Goal: Find contact information: Find contact information

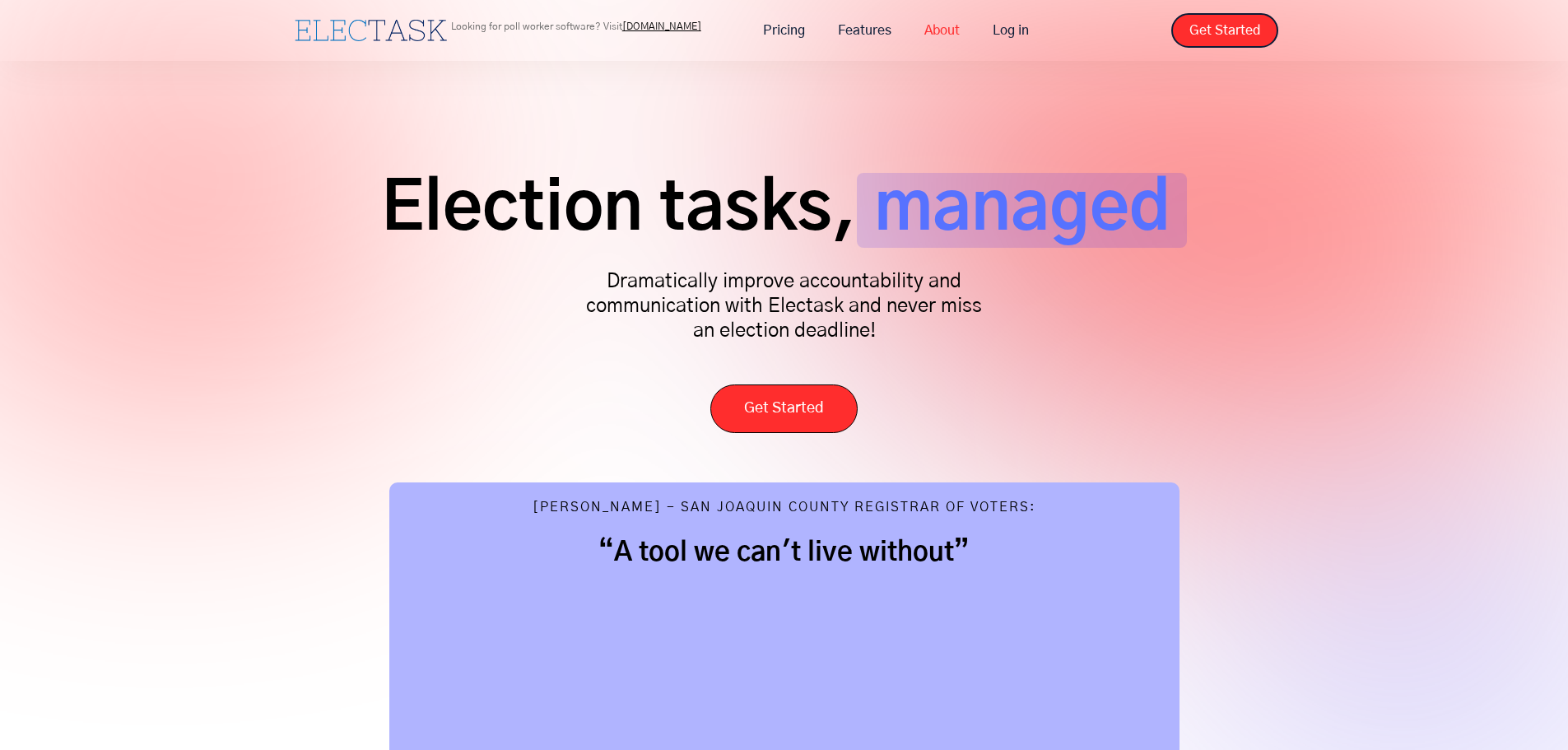
click at [939, 27] on link "About" at bounding box center [942, 30] width 69 height 35
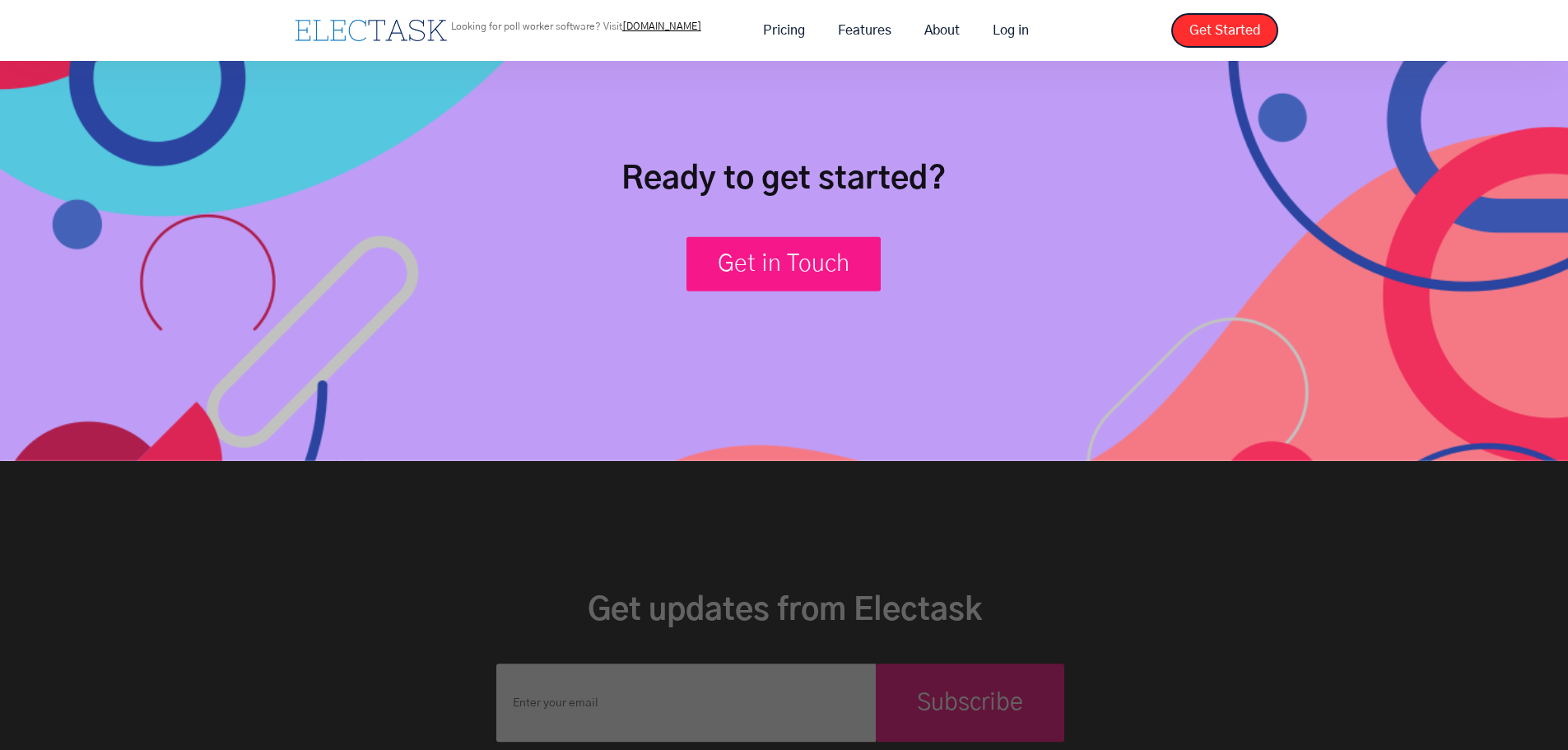
scroll to position [6388, 0]
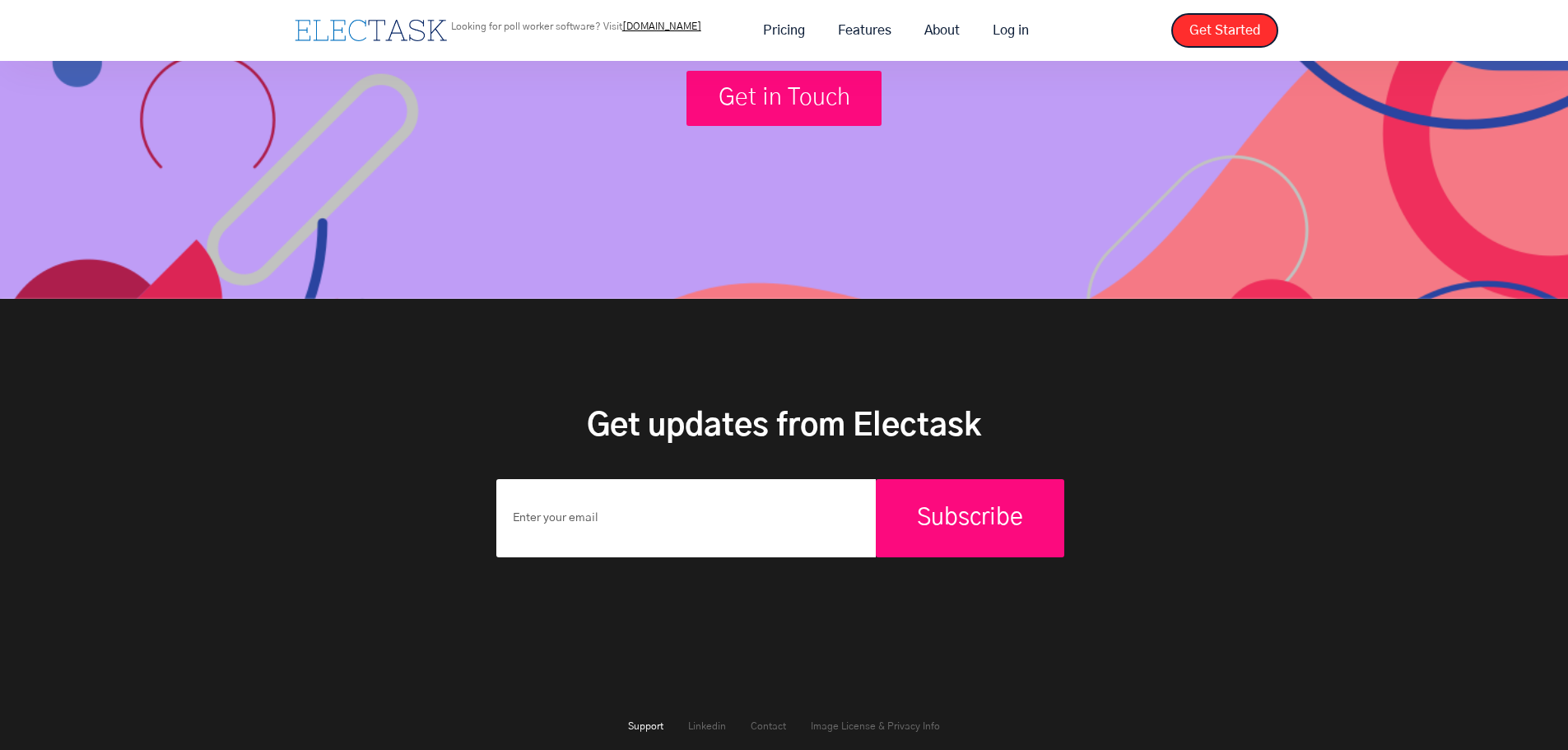
click at [646, 721] on link "Support" at bounding box center [646, 726] width 36 height 10
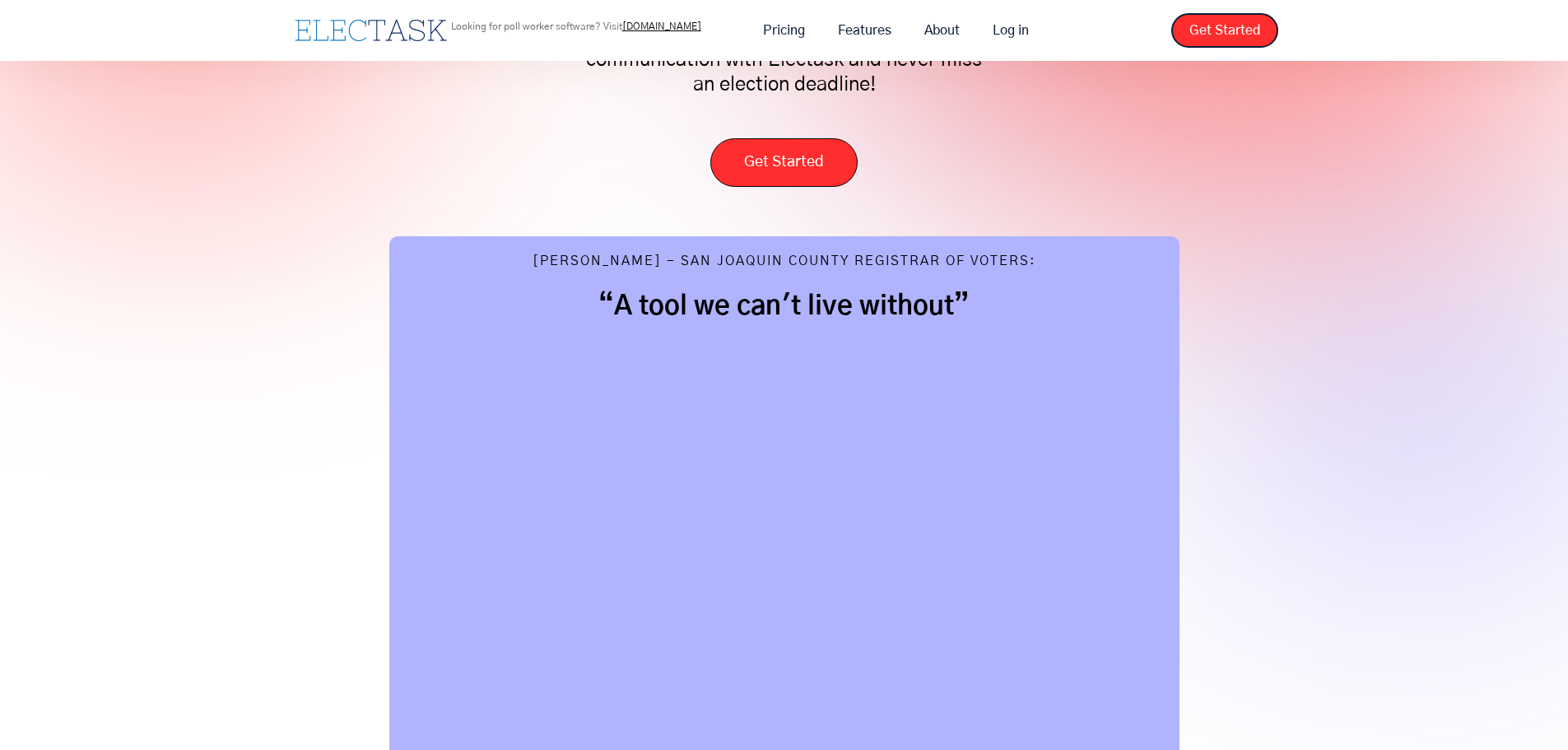
scroll to position [0, 0]
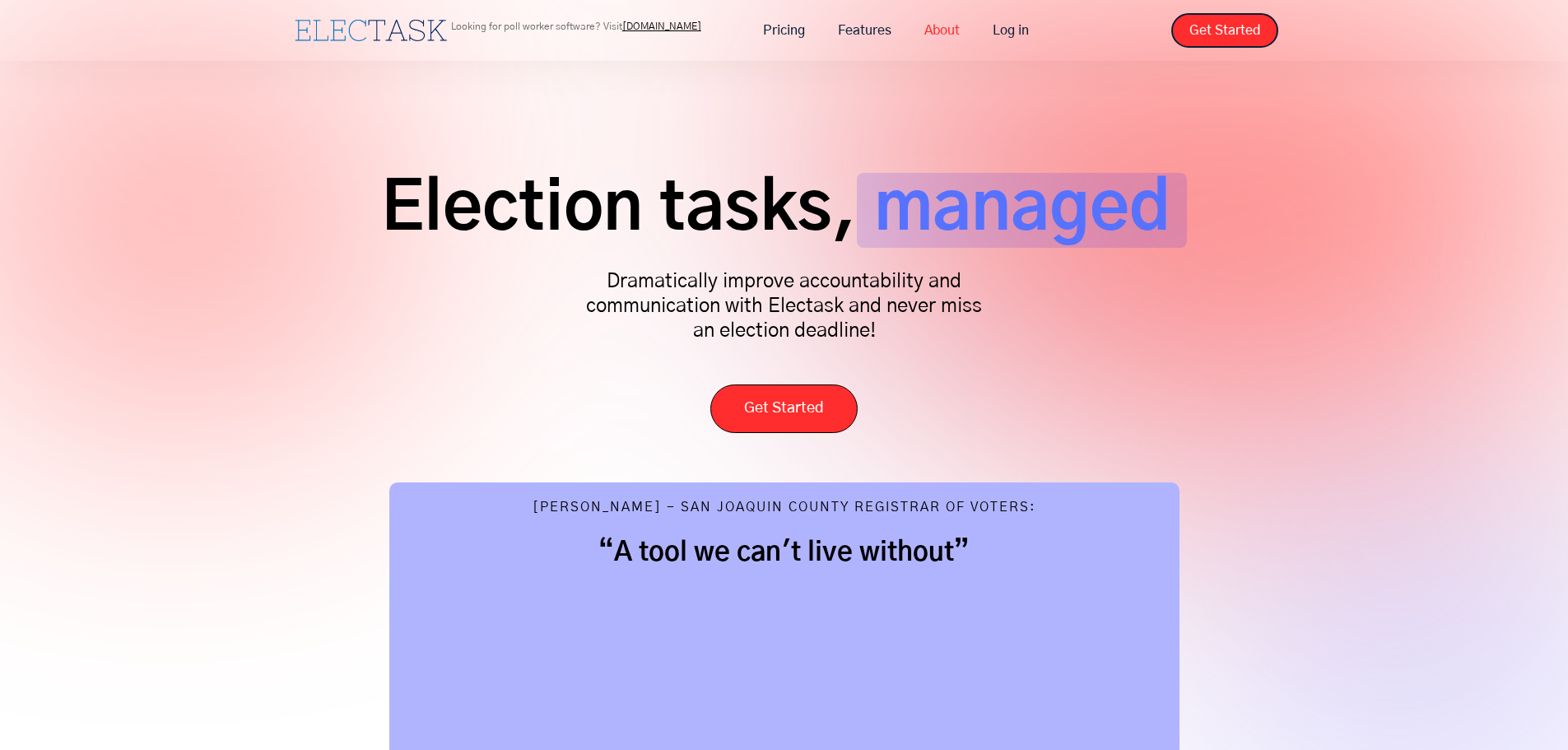
click at [952, 34] on link "About" at bounding box center [942, 30] width 69 height 35
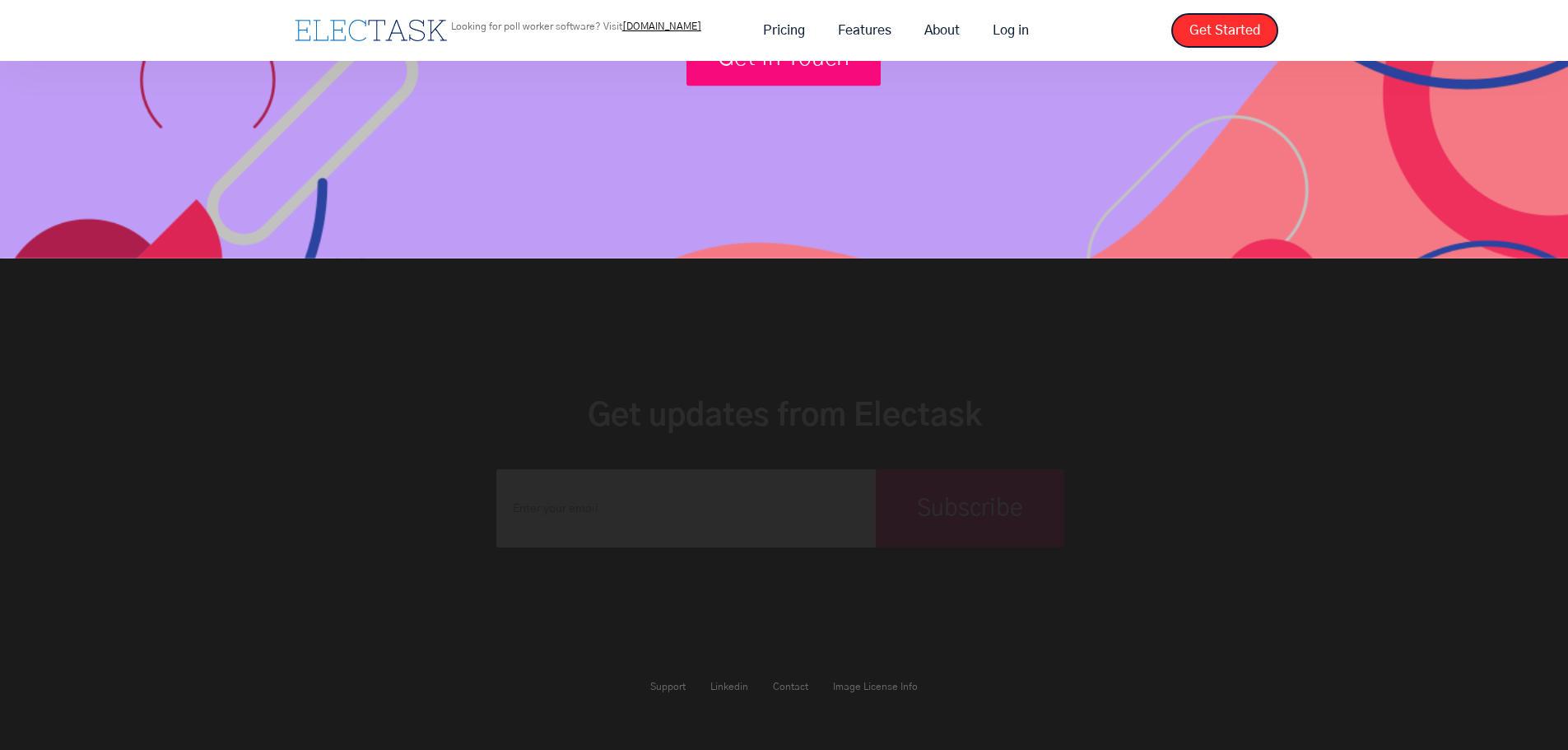
scroll to position [3005, 0]
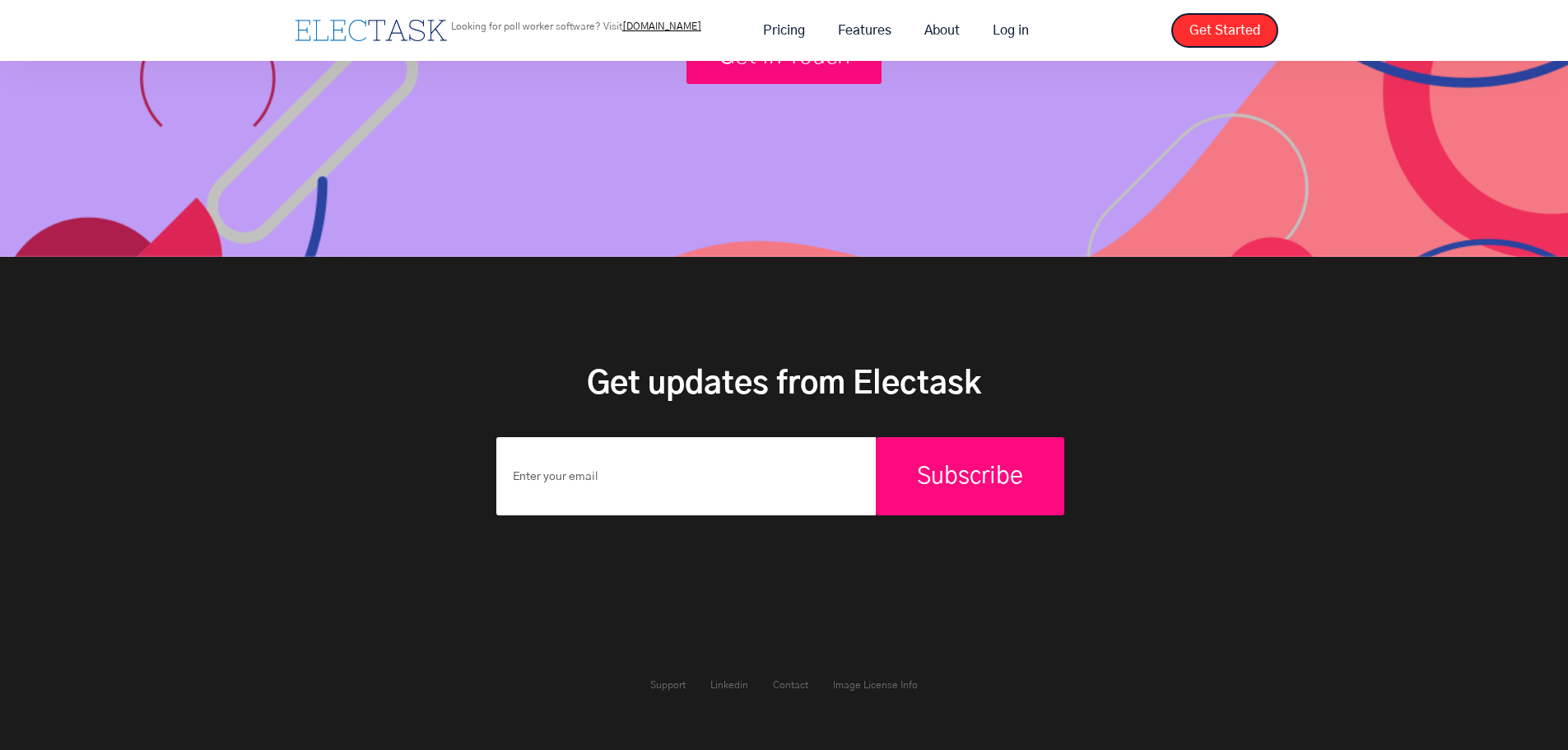
click at [780, 679] on div "Support Linkedin Contact Image License Info" at bounding box center [784, 685] width 292 height 64
click at [784, 682] on link "Contact" at bounding box center [791, 685] width 36 height 10
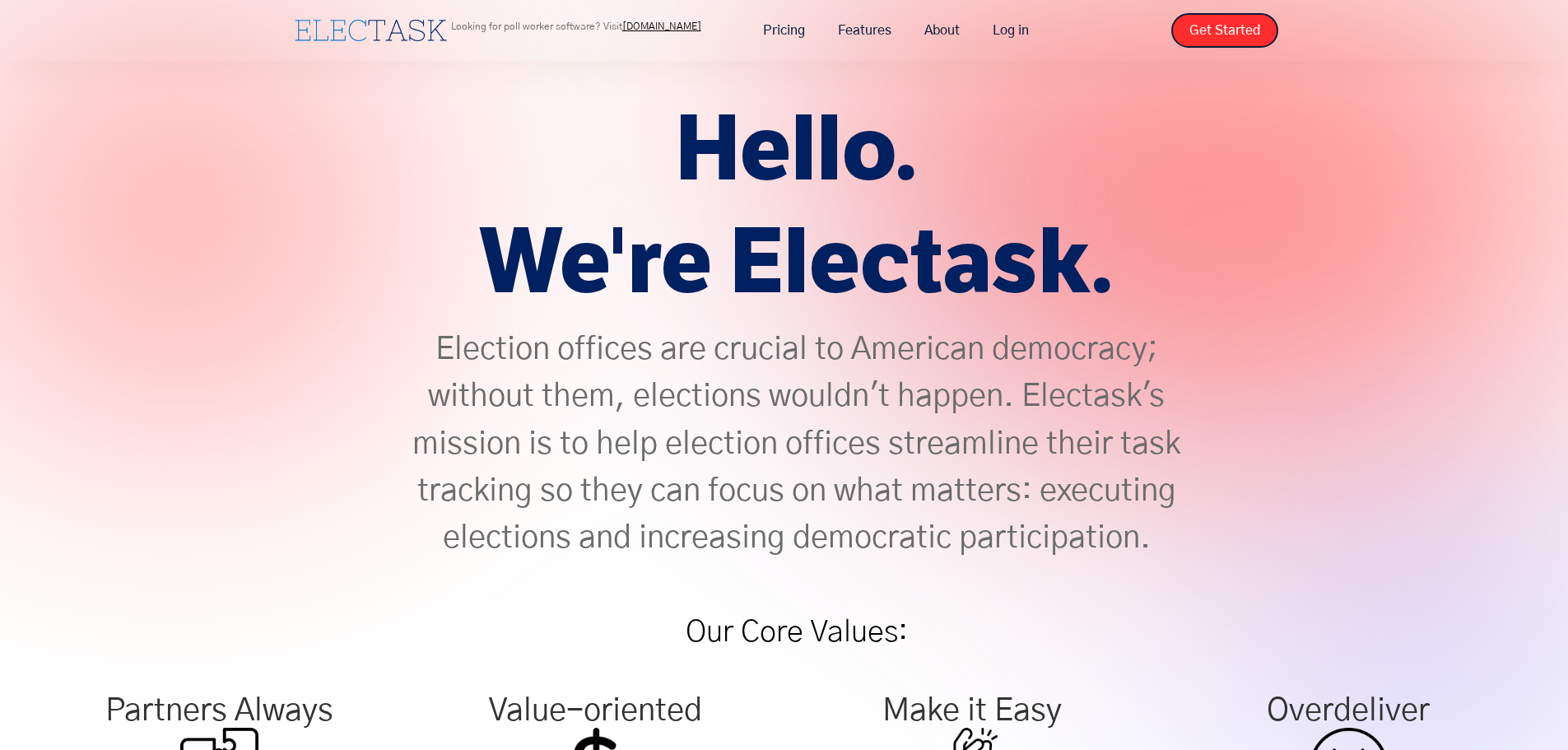
scroll to position [0, 0]
